Goal: Task Accomplishment & Management: Use online tool/utility

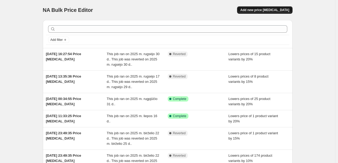
click at [270, 9] on span "Add new price [MEDICAL_DATA]" at bounding box center [264, 10] width 49 height 4
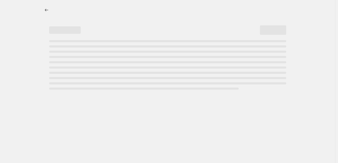
select select "percentage"
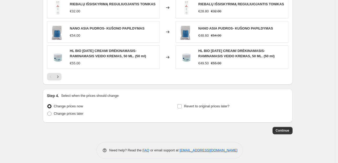
scroll to position [366, 0]
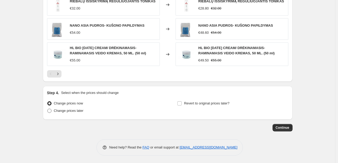
click at [50, 110] on span at bounding box center [49, 110] width 4 height 4
click at [48, 109] on input "Change prices later" at bounding box center [47, 108] width 0 height 0
radio input "true"
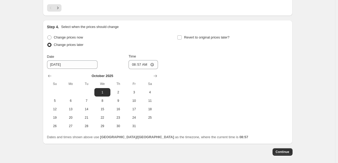
scroll to position [447, 0]
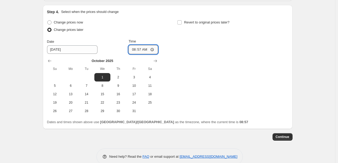
click at [146, 48] on input "08:57" at bounding box center [143, 49] width 29 height 9
click at [153, 49] on input "08:57" at bounding box center [143, 49] width 29 height 9
click at [199, 56] on div "Change prices now Change prices later Date [DATE] Time 08:57 [DATE] Su Mo Tu We…" at bounding box center [167, 67] width 241 height 96
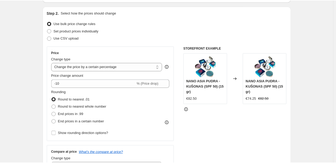
scroll to position [47, 0]
